Goal: Information Seeking & Learning: Learn about a topic

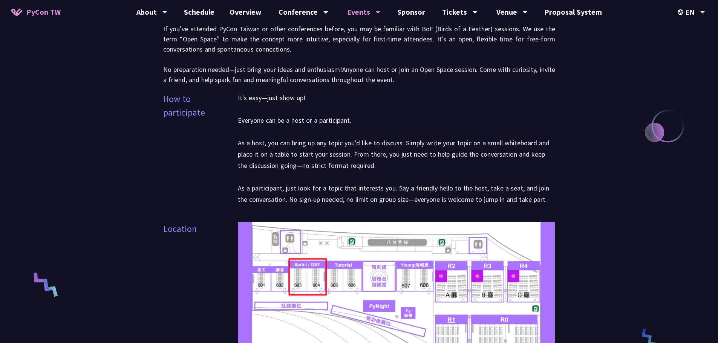
scroll to position [264, 0]
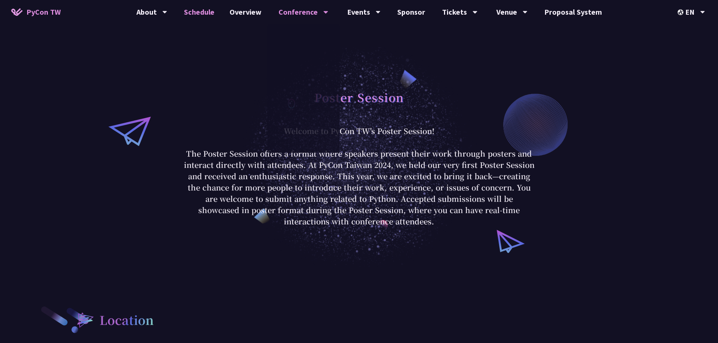
click at [214, 16] on link "Schedule" at bounding box center [199, 12] width 46 height 24
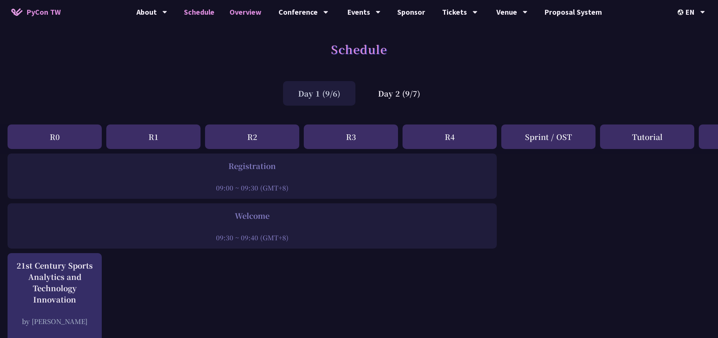
click at [244, 17] on link "Overview" at bounding box center [245, 12] width 47 height 24
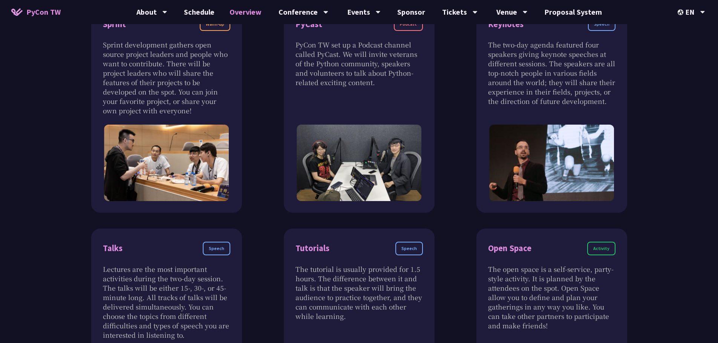
scroll to position [264, 0]
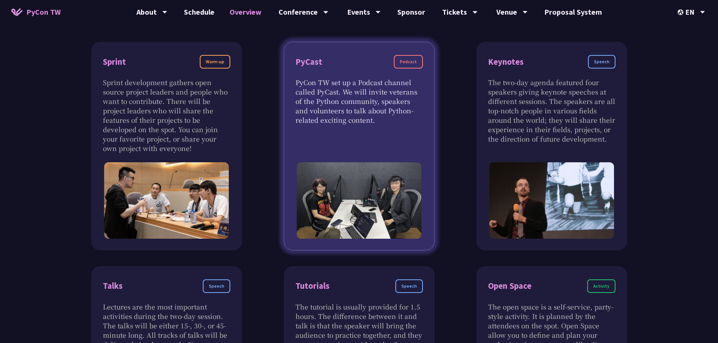
click at [407, 61] on div "Podcast" at bounding box center [408, 62] width 29 height 14
click at [303, 69] on div "PyCast Podcast" at bounding box center [359, 66] width 127 height 23
click at [375, 101] on p "PyCon TW set up a Podcast channel called PyCast. We will invite veterans of the…" at bounding box center [359, 101] width 127 height 47
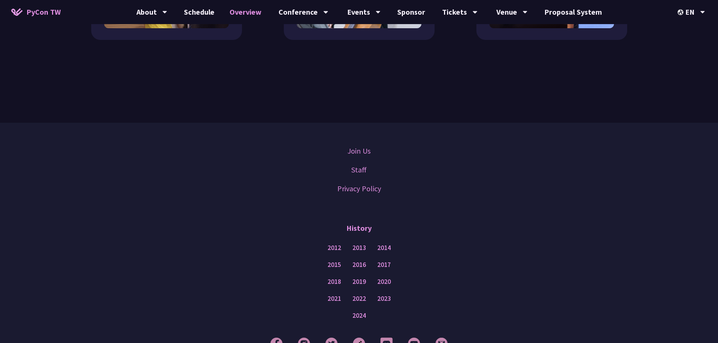
scroll to position [716, 0]
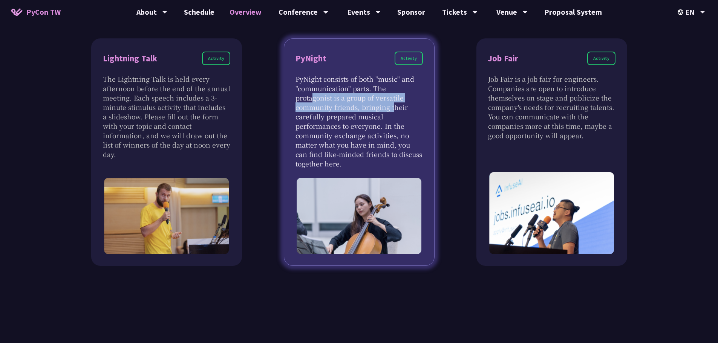
drag, startPoint x: 375, startPoint y: 87, endPoint x: 365, endPoint y: 111, distance: 26.2
click at [365, 111] on p "PyNight consists of both "music" and "communication" parts. The protagonist is …" at bounding box center [359, 121] width 127 height 94
click at [380, 115] on p "PyNight consists of both "music" and "communication" parts. The protagonist is …" at bounding box center [359, 121] width 127 height 94
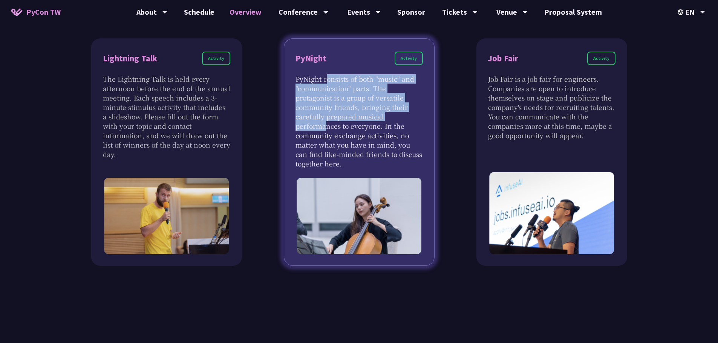
drag, startPoint x: 395, startPoint y: 118, endPoint x: 292, endPoint y: 79, distance: 110.5
click at [292, 79] on div "PyNight Activity PyNight consists of both "music" and "communication" parts. Th…" at bounding box center [359, 152] width 151 height 228
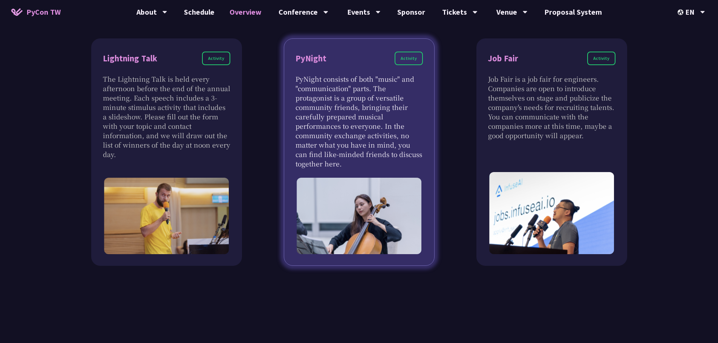
drag, startPoint x: 296, startPoint y: 80, endPoint x: 351, endPoint y: 166, distance: 102.6
click at [351, 166] on p "PyNight consists of both "music" and "communication" parts. The protagonist is …" at bounding box center [359, 121] width 127 height 94
drag, startPoint x: 357, startPoint y: 165, endPoint x: 292, endPoint y: 75, distance: 110.8
click at [292, 75] on div "PyNight Activity PyNight consists of both "music" and "communication" parts. Th…" at bounding box center [359, 152] width 151 height 228
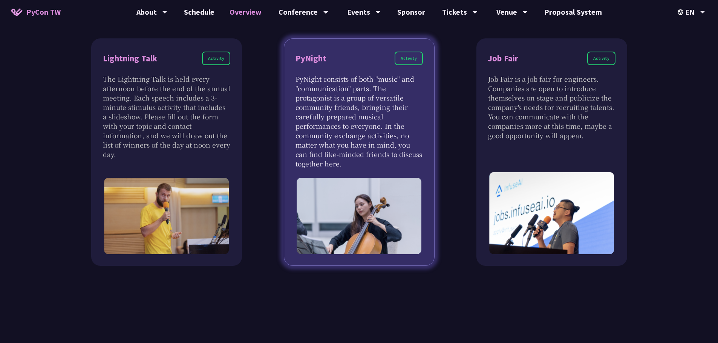
click at [292, 75] on div "PyNight Activity PyNight consists of both "music" and "communication" parts. Th…" at bounding box center [359, 152] width 151 height 228
drag, startPoint x: 292, startPoint y: 77, endPoint x: 351, endPoint y: 169, distance: 109.4
click at [351, 169] on div "PyNight Activity PyNight consists of both "music" and "communication" parts. Th…" at bounding box center [359, 152] width 151 height 228
click at [351, 169] on p "PyNight consists of both "music" and "communication" parts. The protagonist is …" at bounding box center [359, 121] width 127 height 94
drag, startPoint x: 344, startPoint y: 148, endPoint x: 293, endPoint y: 53, distance: 107.4
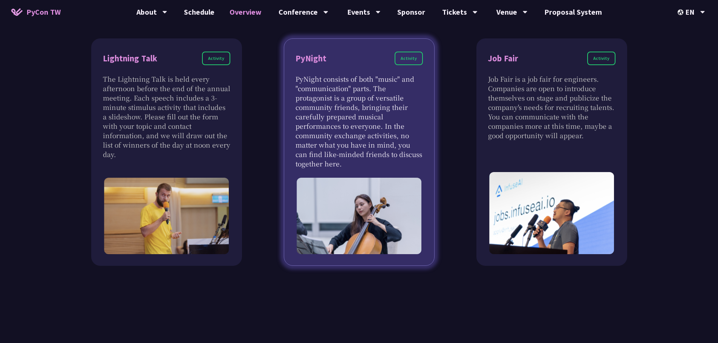
click at [293, 53] on div "PyNight Activity PyNight consists of both "music" and "communication" parts. Th…" at bounding box center [359, 152] width 151 height 228
click at [298, 61] on div "PyNight" at bounding box center [311, 58] width 31 height 13
drag, startPoint x: 296, startPoint y: 60, endPoint x: 350, endPoint y: 167, distance: 120.4
click at [350, 167] on div "PyNight Activity PyNight consists of both "music" and "communication" parts. Th…" at bounding box center [359, 152] width 151 height 228
click at [350, 167] on p "PyNight consists of both "music" and "communication" parts. The protagonist is …" at bounding box center [359, 121] width 127 height 94
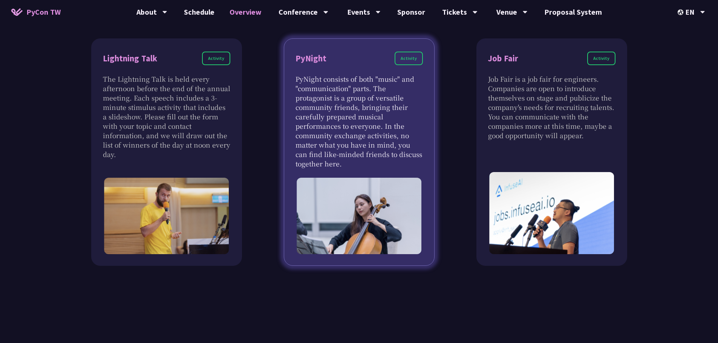
drag, startPoint x: 355, startPoint y: 164, endPoint x: 288, endPoint y: 60, distance: 123.1
click at [288, 60] on div "PyNight Activity PyNight consists of both "music" and "communication" parts. Th…" at bounding box center [359, 152] width 151 height 228
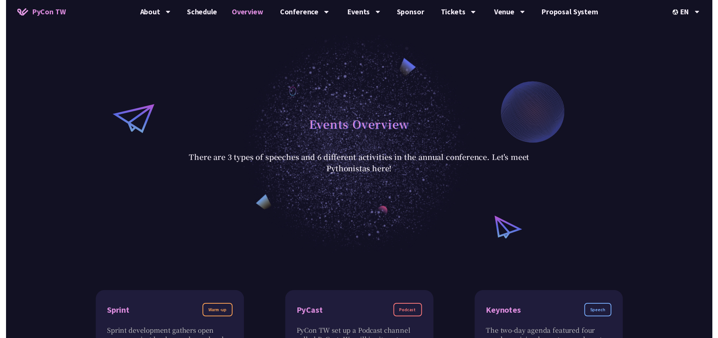
scroll to position [0, 0]
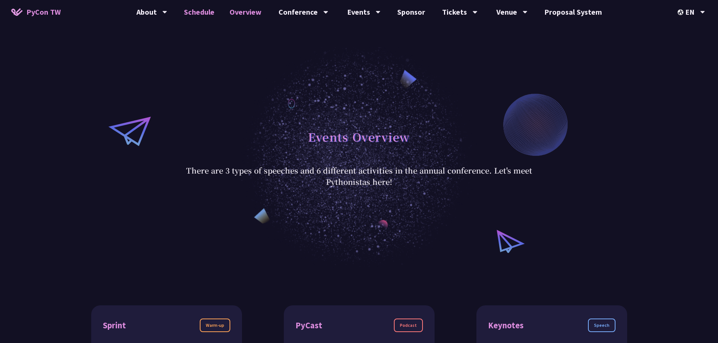
click at [216, 9] on link "Schedule" at bounding box center [199, 12] width 46 height 24
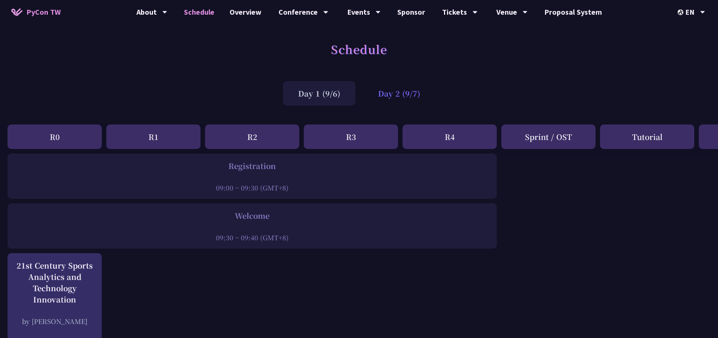
click at [406, 97] on div "Day 2 (9/7)" at bounding box center [399, 93] width 72 height 25
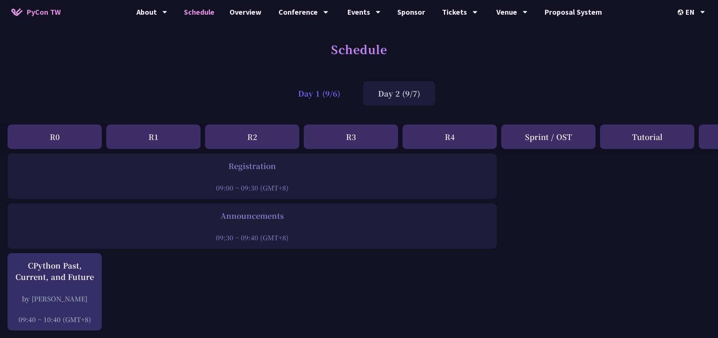
click at [331, 93] on div "Day 1 (9/6)" at bounding box center [319, 93] width 72 height 25
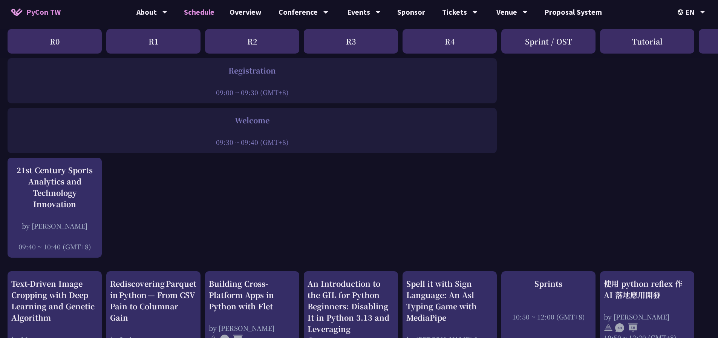
scroll to position [1332, 0]
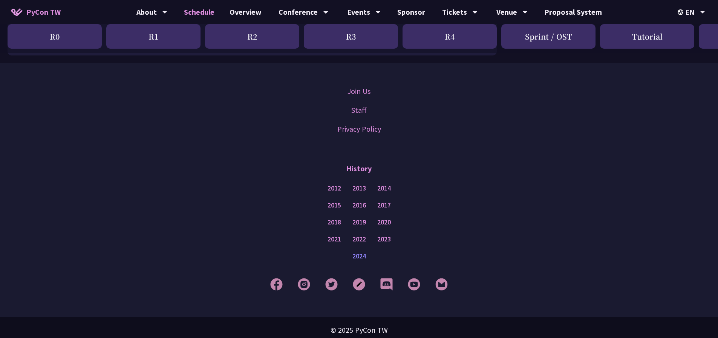
click at [366, 251] on link "2024" at bounding box center [359, 255] width 14 height 9
